Goal: Information Seeking & Learning: Learn about a topic

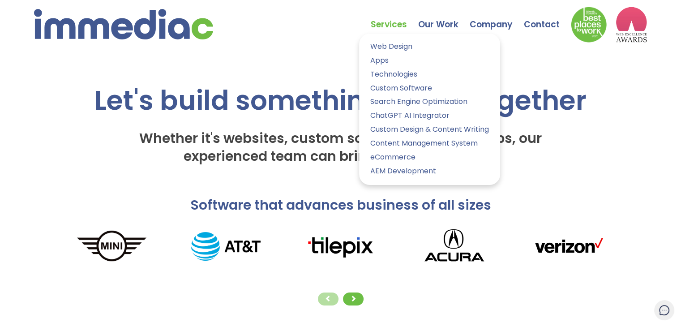
click at [391, 29] on link "Services" at bounding box center [394, 17] width 47 height 31
click at [405, 81] on link "Technologies" at bounding box center [430, 74] width 128 height 13
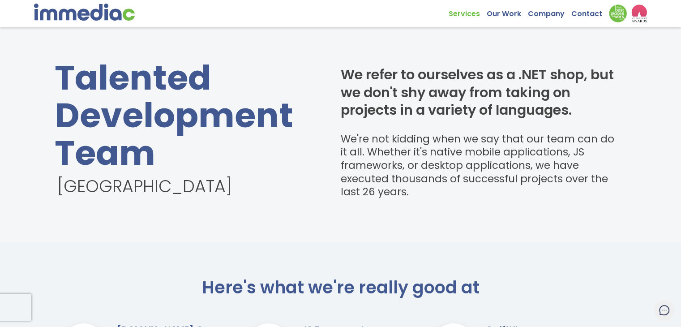
scroll to position [426, 0]
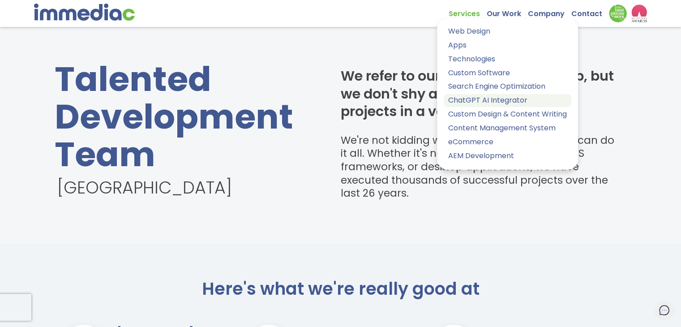
click at [495, 101] on link "ChatGPT AI Integrator" at bounding box center [507, 100] width 128 height 13
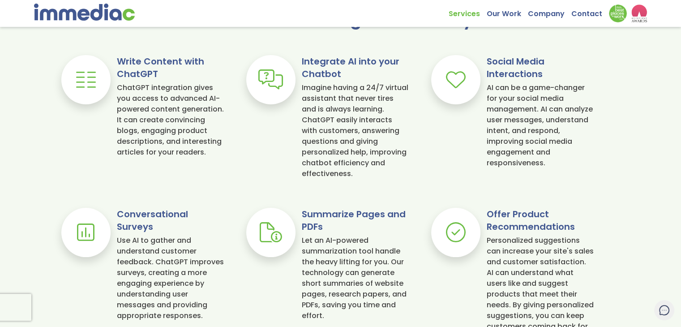
scroll to position [424, 0]
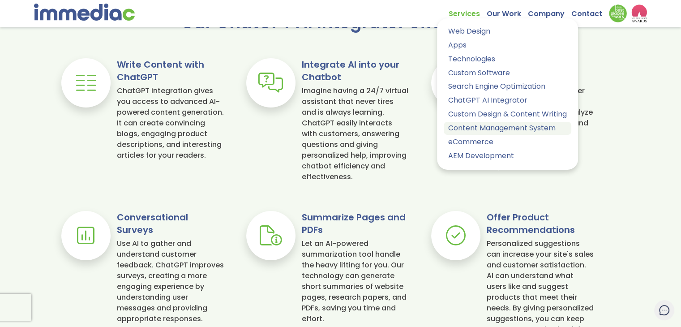
click at [491, 133] on link "Content Management System" at bounding box center [507, 128] width 128 height 13
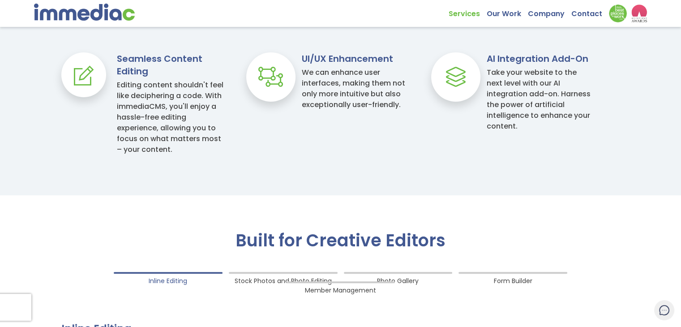
scroll to position [621, 0]
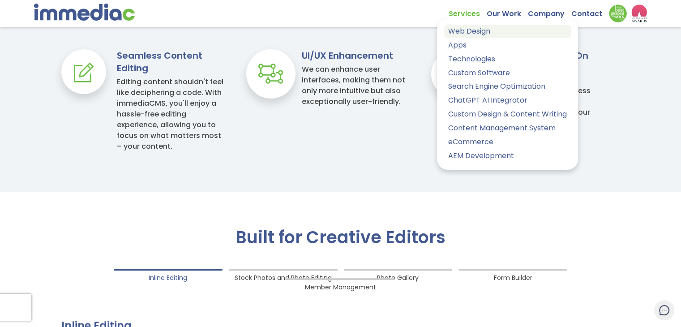
click at [471, 33] on link "Web Design" at bounding box center [507, 31] width 128 height 13
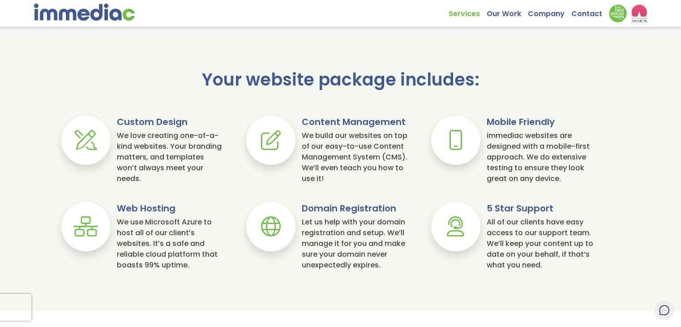
scroll to position [627, 0]
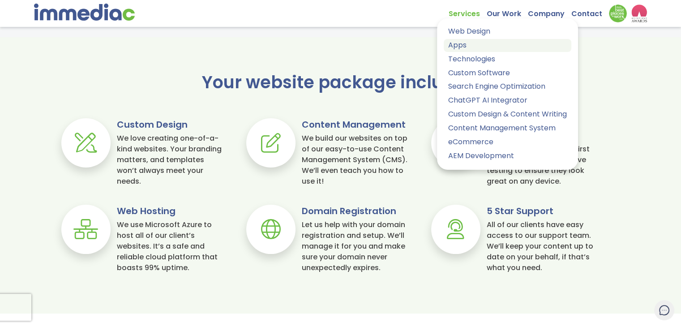
click at [477, 45] on link "Apps" at bounding box center [507, 45] width 128 height 13
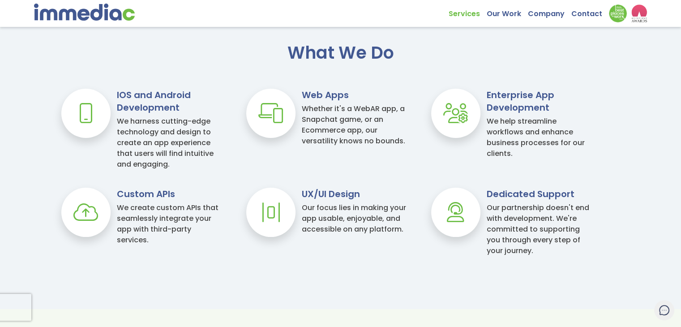
scroll to position [638, 0]
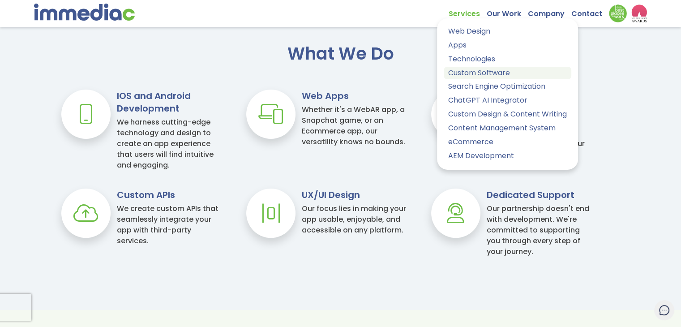
click at [493, 70] on link "Custom Software" at bounding box center [507, 73] width 128 height 13
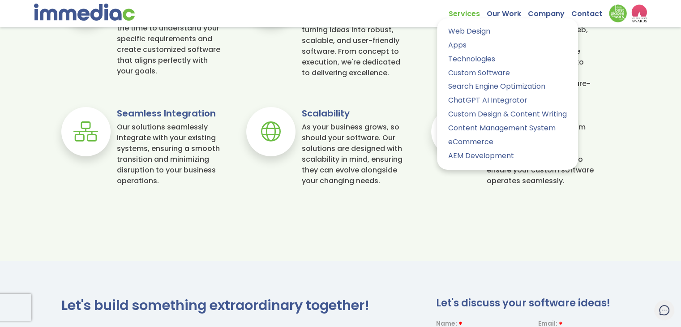
scroll to position [752, 0]
click at [465, 142] on link "eCommerce" at bounding box center [507, 142] width 128 height 13
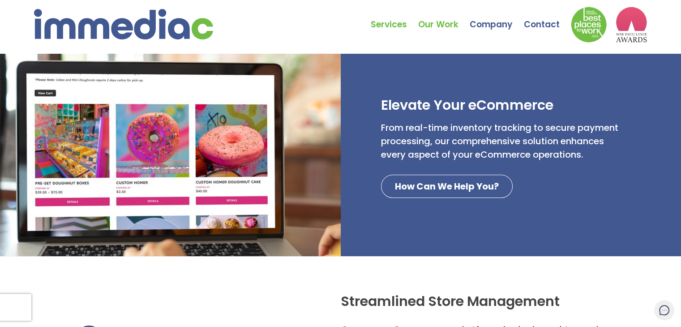
click at [467, 13] on link "Our Work" at bounding box center [443, 17] width 51 height 31
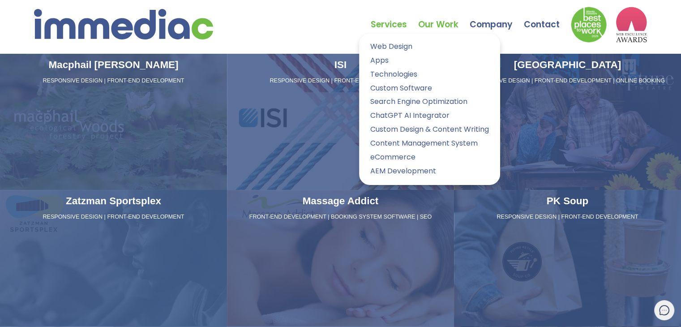
click at [386, 18] on link "Services" at bounding box center [394, 17] width 47 height 31
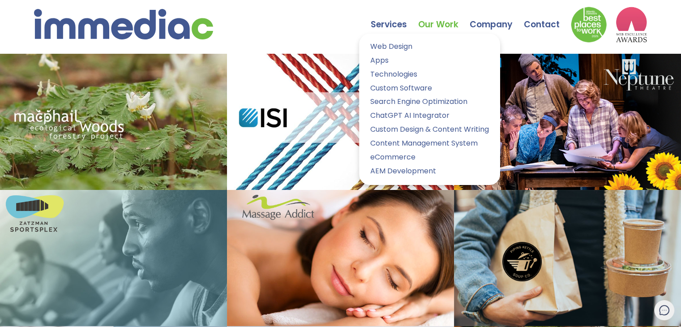
click at [386, 25] on link "Services" at bounding box center [394, 17] width 47 height 31
click at [390, 23] on link "Services" at bounding box center [394, 17] width 47 height 31
click at [437, 24] on link "Our Work" at bounding box center [443, 17] width 51 height 31
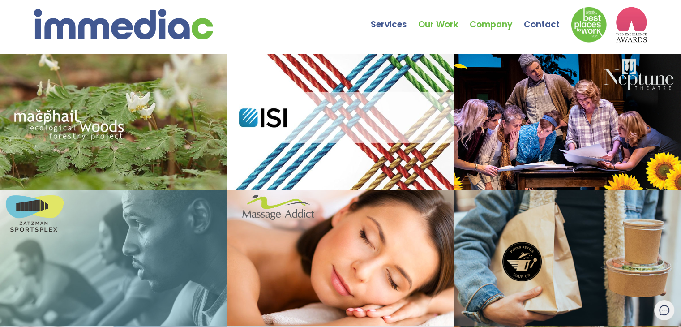
click at [499, 23] on link "Company" at bounding box center [496, 17] width 54 height 31
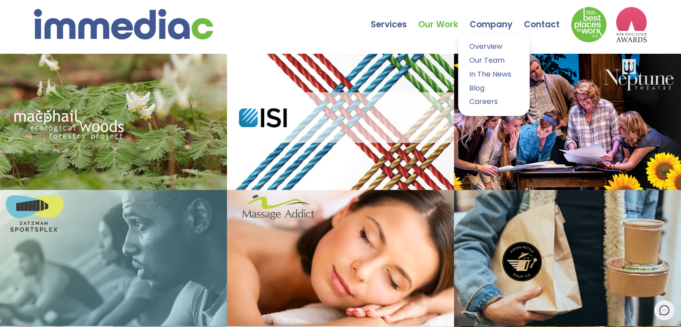
click at [499, 23] on link "Company" at bounding box center [496, 17] width 54 height 31
click at [498, 43] on link "Overview" at bounding box center [493, 46] width 58 height 13
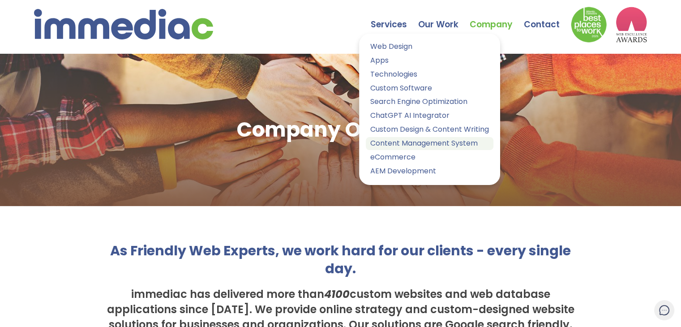
click at [439, 141] on link "Content Management System" at bounding box center [430, 143] width 128 height 13
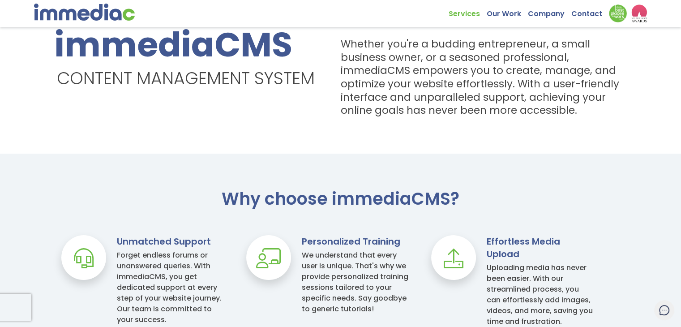
scroll to position [260, 0]
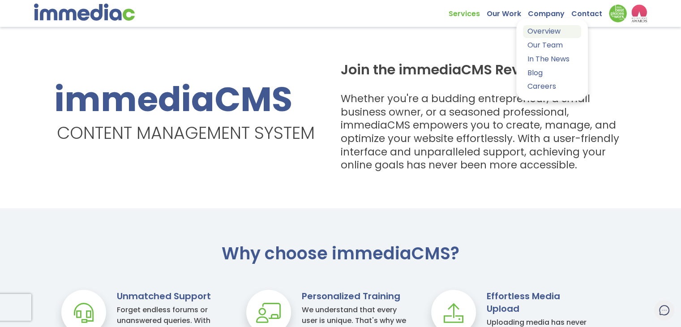
click at [551, 29] on link "Overview" at bounding box center [552, 31] width 58 height 13
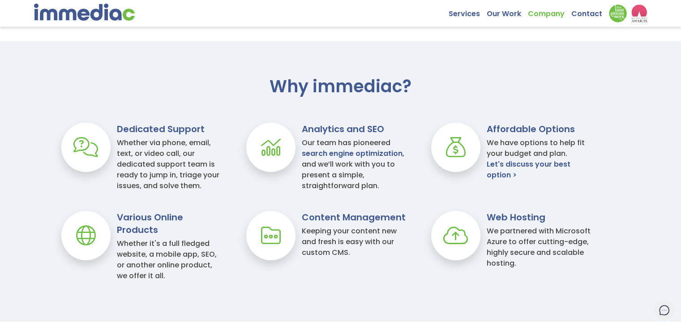
scroll to position [345, 0]
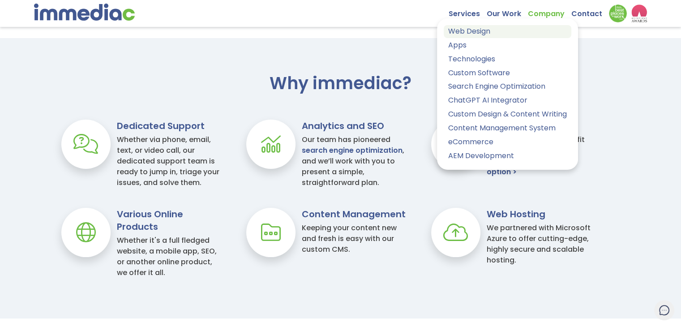
click at [462, 28] on link "Web Design" at bounding box center [507, 31] width 128 height 13
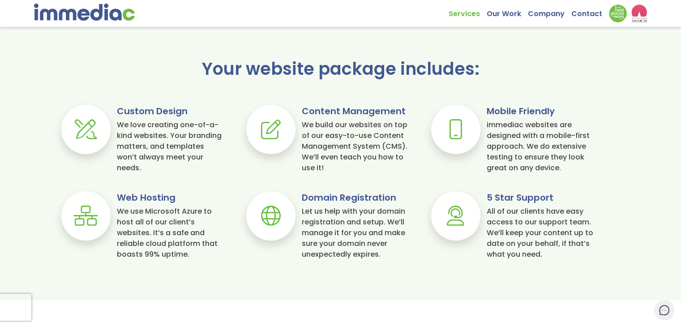
scroll to position [644, 0]
